Goal: Find contact information: Find contact information

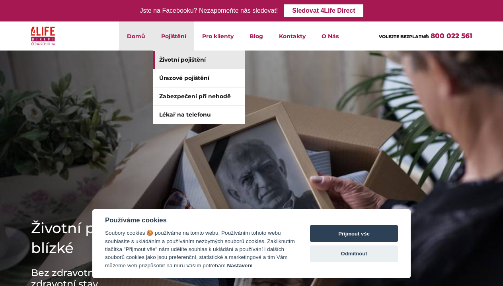
click at [181, 61] on link "Životní pojištění" at bounding box center [199, 60] width 92 height 18
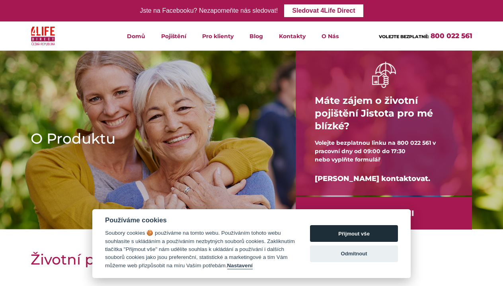
click at [353, 232] on button "Přijmout vše" at bounding box center [354, 233] width 88 height 17
checkbox input "true"
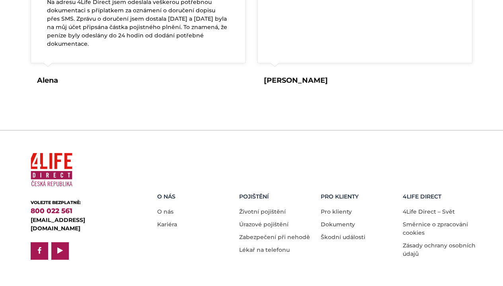
scroll to position [1584, 0]
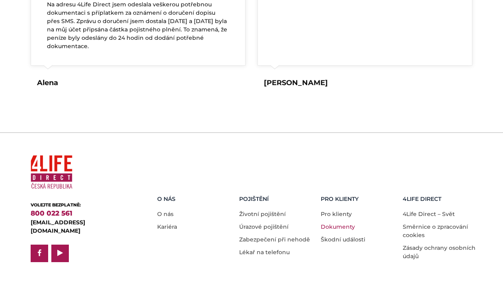
click at [340, 223] on link "Dokumenty" at bounding box center [338, 226] width 34 height 7
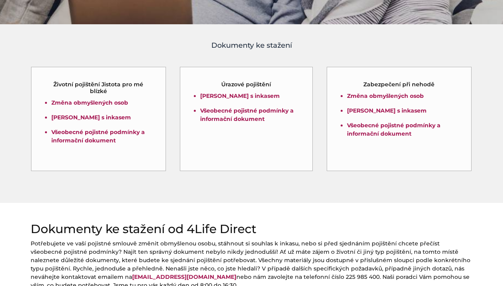
scroll to position [202, 0]
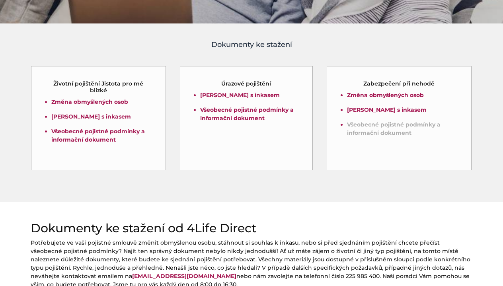
click at [402, 132] on link "Všeobecné pojistné podmínky a informační dokument" at bounding box center [394, 129] width 94 height 16
click at [103, 126] on ul "Změna obmyšlených osob Souhlas s inkasem Všeobecné pojistné podmínky a informač…" at bounding box center [98, 121] width 106 height 46
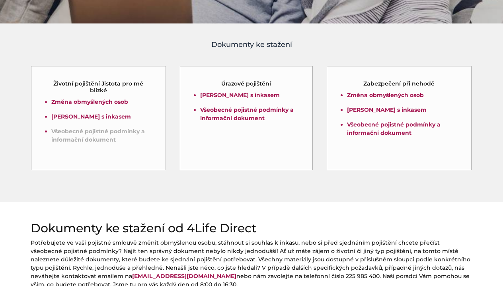
click at [101, 131] on link "Všeobecné pojistné podmínky a informační dokument" at bounding box center [98, 136] width 94 height 16
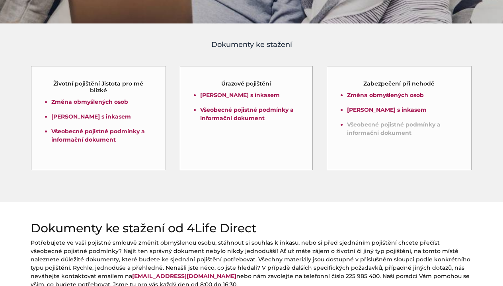
click at [376, 127] on link "Všeobecné pojistné podmínky a informační dokument" at bounding box center [394, 129] width 94 height 16
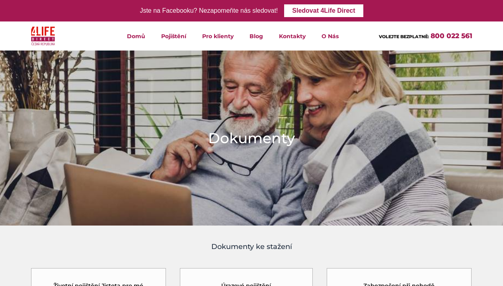
scroll to position [0, 0]
click at [301, 38] on link "Kontakty" at bounding box center [292, 35] width 43 height 29
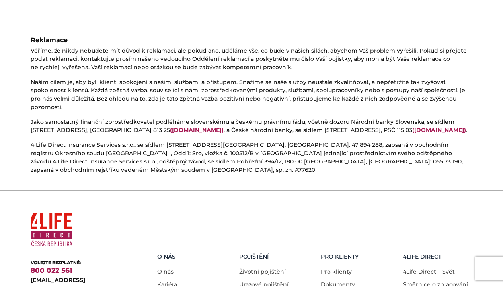
scroll to position [442, 0]
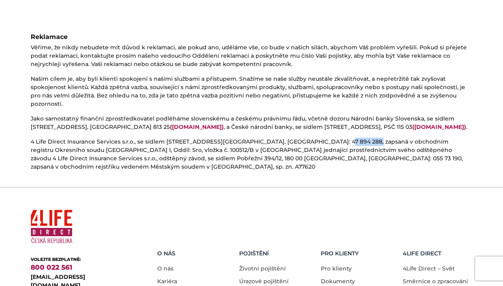
drag, startPoint x: 313, startPoint y: 124, endPoint x: 342, endPoint y: 124, distance: 29.4
click at [342, 138] on p "4 Life Direct Insurance Services s.r.o., se sídlem 81108 Bratislava, Dunajská 8…" at bounding box center [252, 154] width 442 height 33
copy p "47 894 288"
drag, startPoint x: 207, startPoint y: 139, endPoint x: 234, endPoint y: 142, distance: 27.2
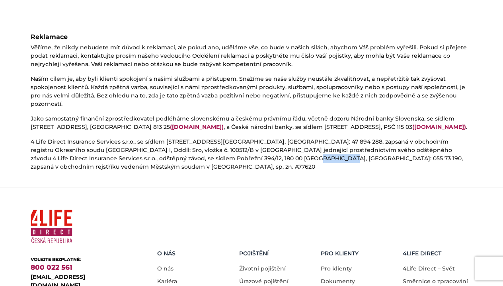
click at [234, 142] on p "4 Life Direct Insurance Services s.r.o., se sídlem 81108 Bratislava, Dunajská 8…" at bounding box center [252, 154] width 442 height 33
copy p "055 73 190"
click at [279, 153] on section "Reklamace Věříme, že nikdy nebudete mít důvod k reklamaci, ale pokud ano, udělá…" at bounding box center [251, 102] width 503 height 158
drag, startPoint x: 108, startPoint y: 140, endPoint x: 194, endPoint y: 142, distance: 86.4
click at [194, 142] on p "4 Life Direct Insurance Services s.r.o., se sídlem 81108 Bratislava, Dunajská 8…" at bounding box center [252, 154] width 442 height 33
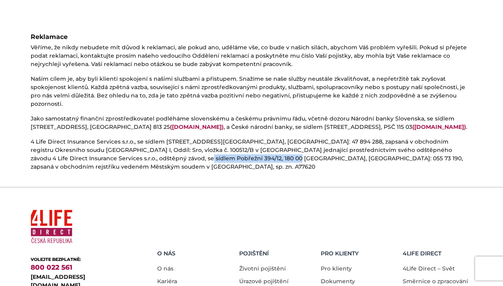
copy p "Pobřežní 394/12, 180 00 Praha 8"
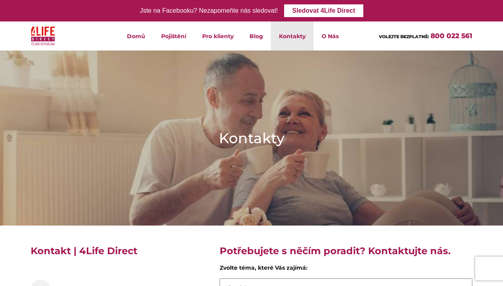
scroll to position [0, 0]
